Goal: Transaction & Acquisition: Purchase product/service

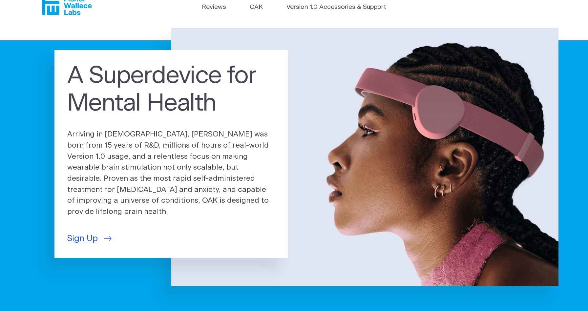
scroll to position [17, 0]
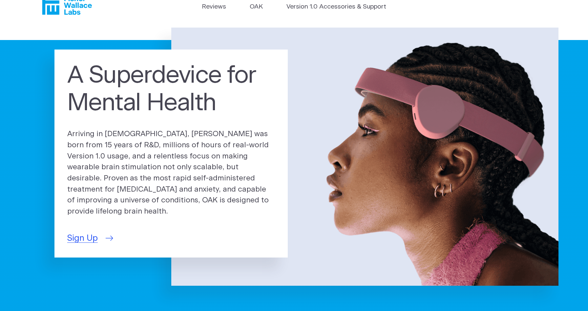
click at [79, 232] on span "Sign Up" at bounding box center [82, 238] width 31 height 13
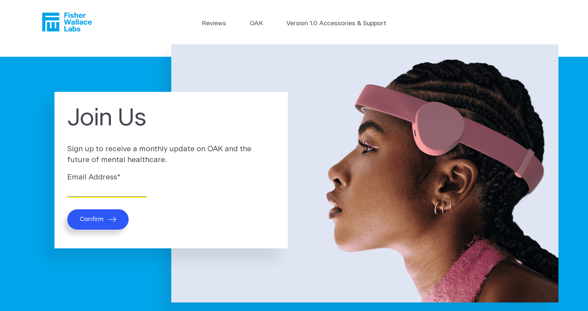
click at [88, 194] on input "Email Address *" at bounding box center [106, 192] width 79 height 10
type input "bassmass14@gmail.com"
click at [88, 222] on span "Confirm" at bounding box center [92, 220] width 24 height 8
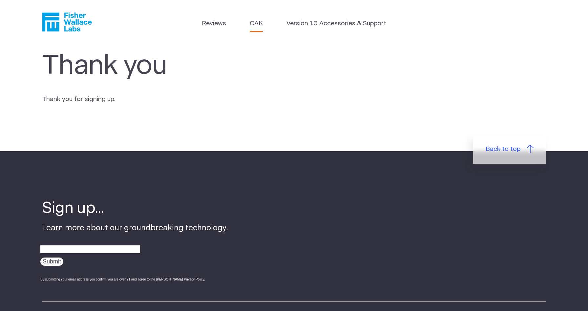
click at [257, 26] on link "OAK" at bounding box center [256, 24] width 13 height 10
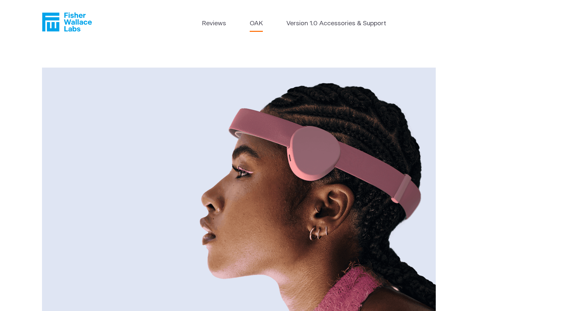
click at [313, 16] on header "Reviews OAK Version 1.0 Accessories & Support" at bounding box center [294, 22] width 588 height 44
click at [310, 31] on li "Version 1.0 Accessories & Support" at bounding box center [337, 25] width 100 height 12
click at [310, 29] on li "Version 1.0 Accessories & Support" at bounding box center [337, 25] width 100 height 12
click at [310, 24] on link "Version 1.0 Accessories & Support" at bounding box center [337, 24] width 100 height 10
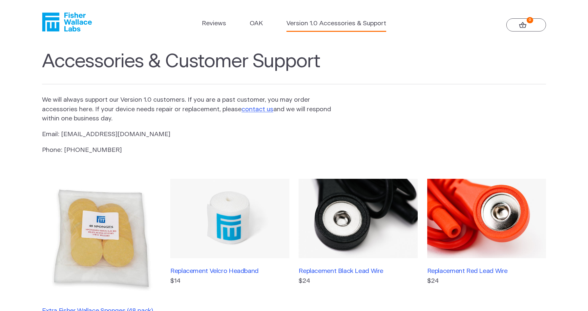
scroll to position [139, 0]
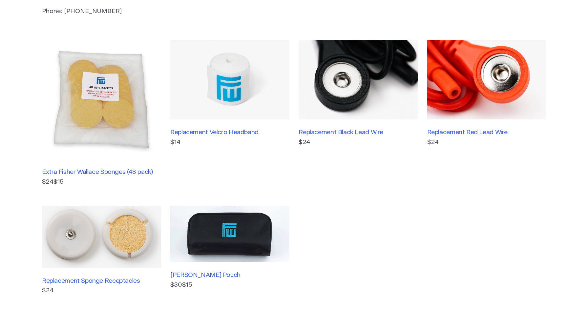
click at [380, 82] on img at bounding box center [358, 79] width 119 height 79
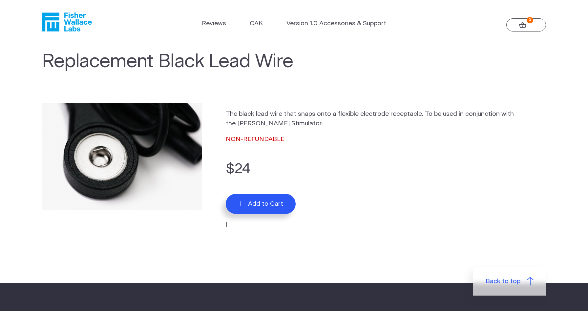
click at [261, 203] on span "Add to Cart" at bounding box center [265, 204] width 35 height 8
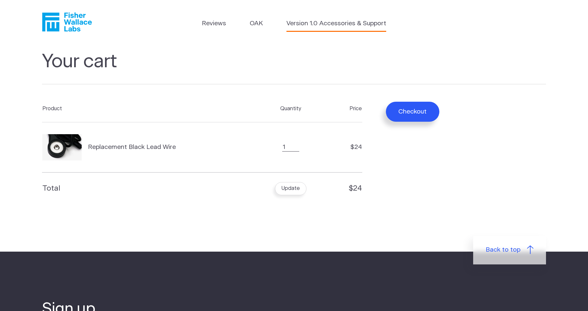
click at [321, 27] on link "Version 1.0 Accessories & Support" at bounding box center [337, 24] width 100 height 10
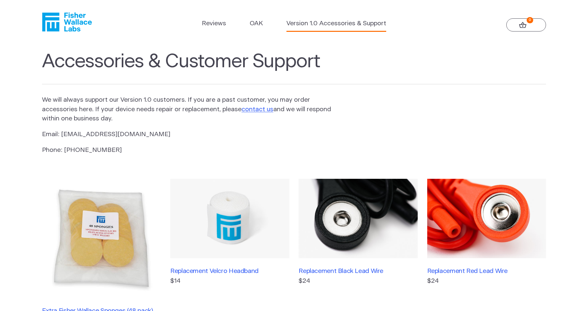
click at [465, 214] on img at bounding box center [486, 218] width 119 height 79
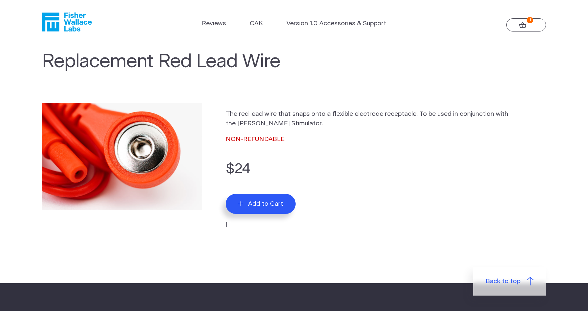
click at [267, 201] on span "Add to Cart" at bounding box center [265, 204] width 35 height 8
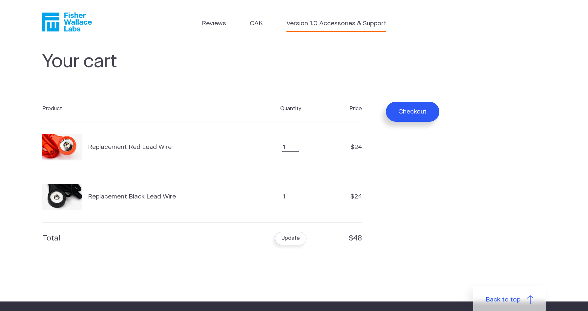
click at [302, 22] on link "Version 1.0 Accessories & Support" at bounding box center [337, 24] width 100 height 10
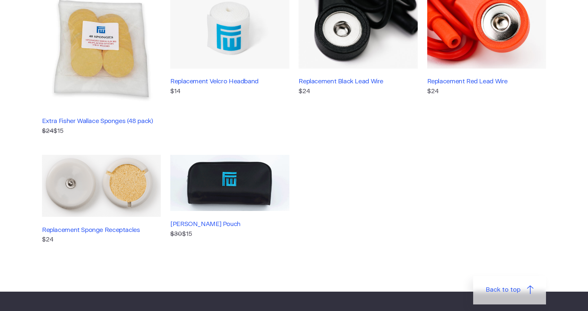
scroll to position [208, 0]
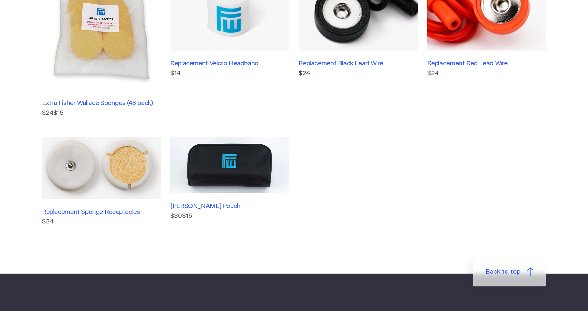
click at [140, 169] on img at bounding box center [101, 168] width 119 height 62
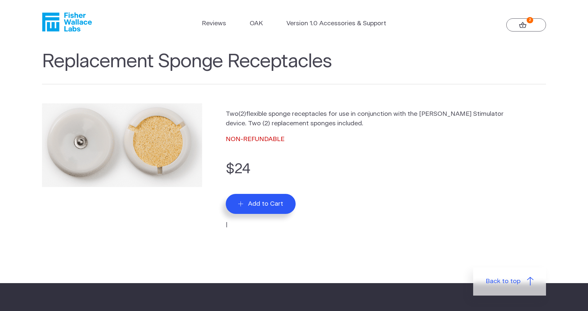
click at [258, 206] on span "Add to Cart" at bounding box center [265, 204] width 35 height 8
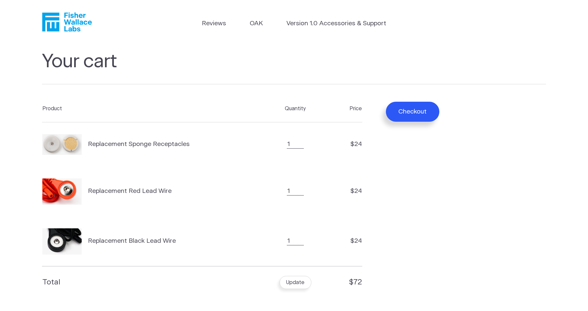
click at [400, 115] on button "Checkout" at bounding box center [413, 112] width 54 height 20
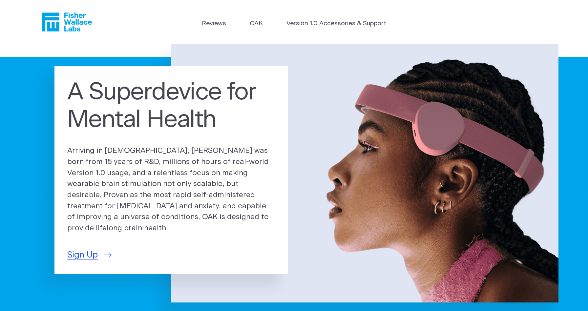
click at [65, 19] on icon "Fisher Wallace" at bounding box center [67, 21] width 50 height 19
